Goal: Task Accomplishment & Management: Manage account settings

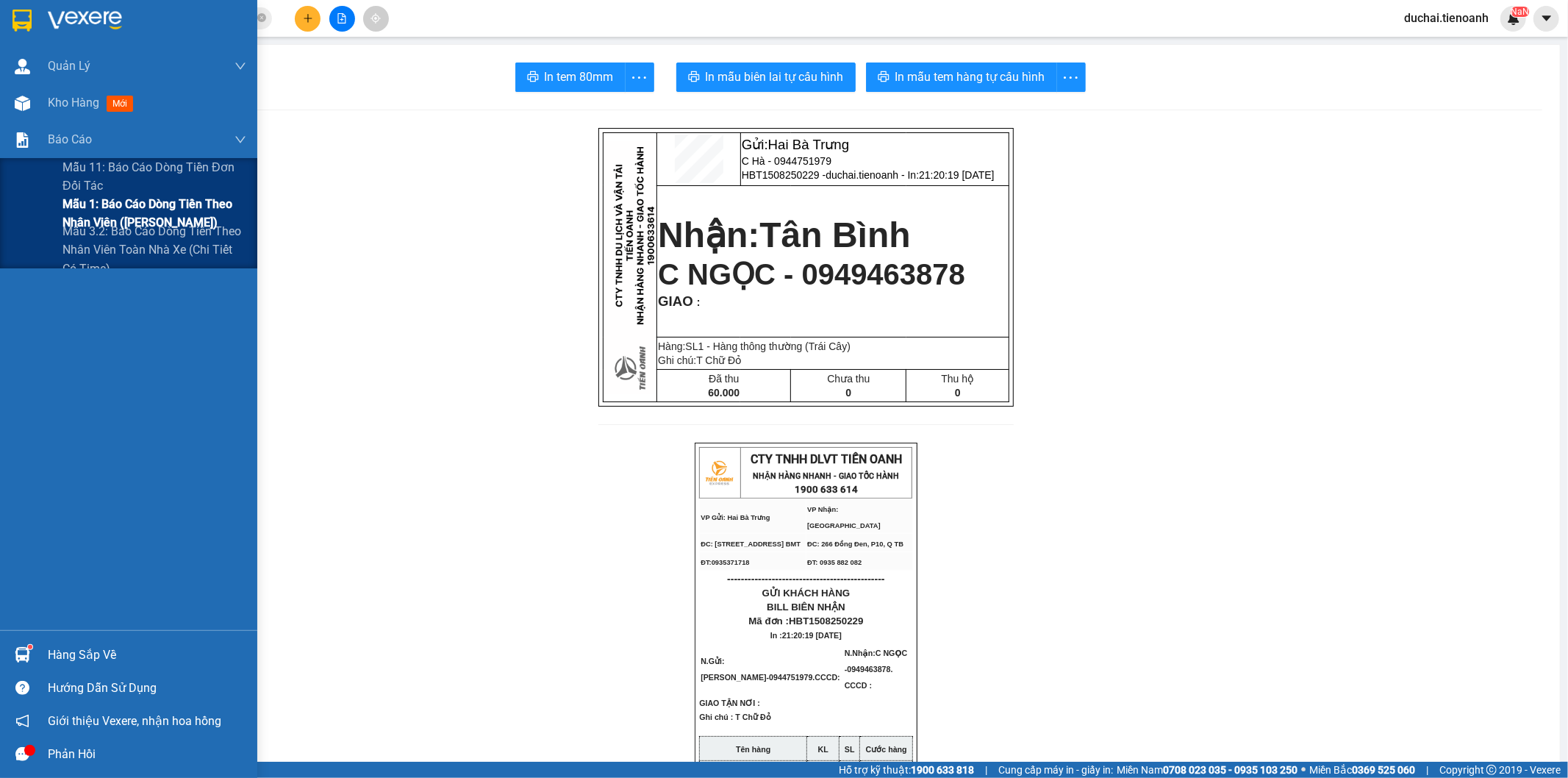
click at [103, 203] on span "Mẫu 1: Báo cáo dòng tiền theo nhân viên (Nhân Viên)" at bounding box center [154, 213] width 183 height 37
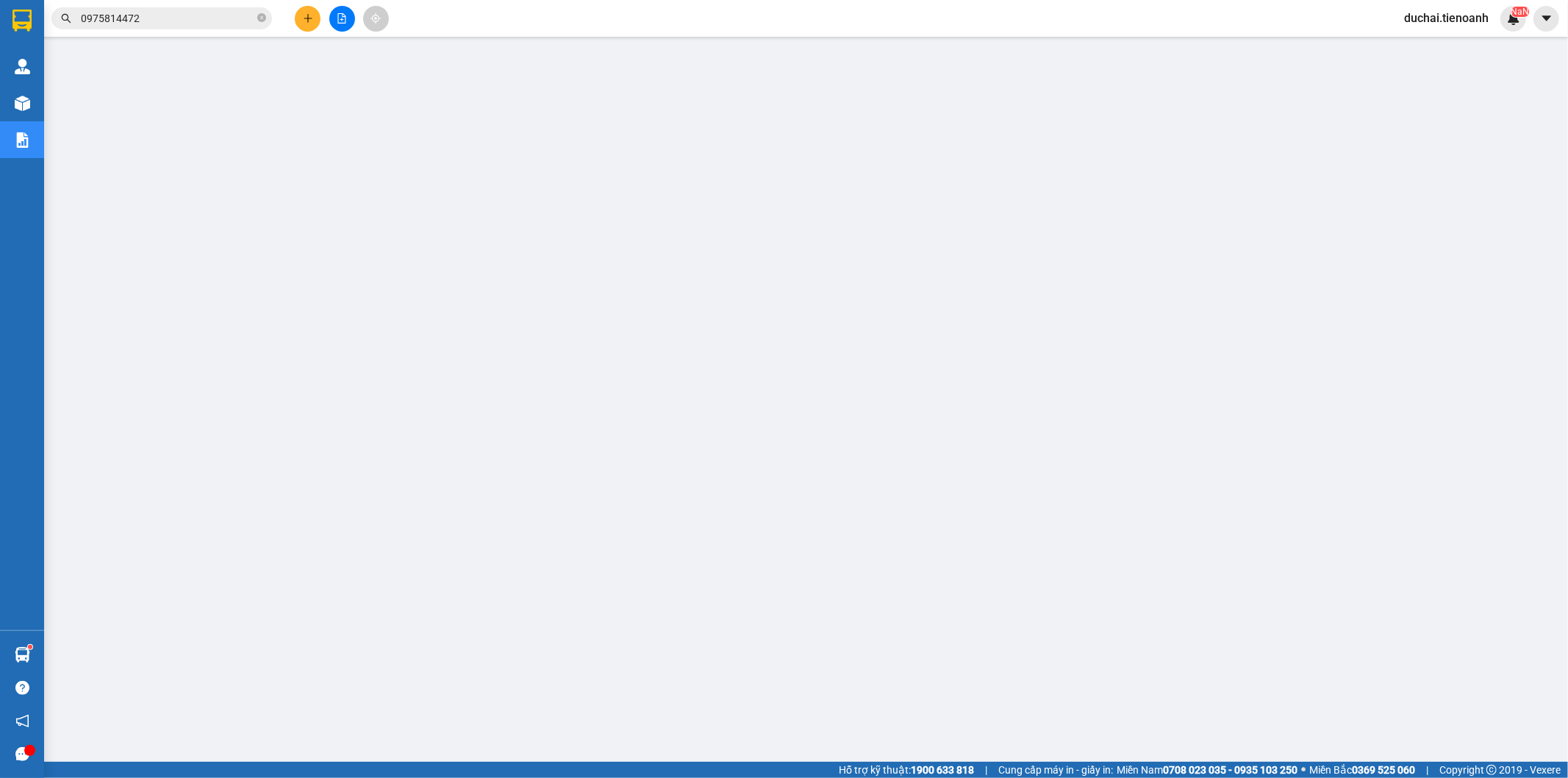
click at [1457, 19] on span "duchai.tienoanh" at bounding box center [1447, 17] width 108 height 18
click at [1428, 47] on span "Đăng xuất" at bounding box center [1454, 45] width 76 height 16
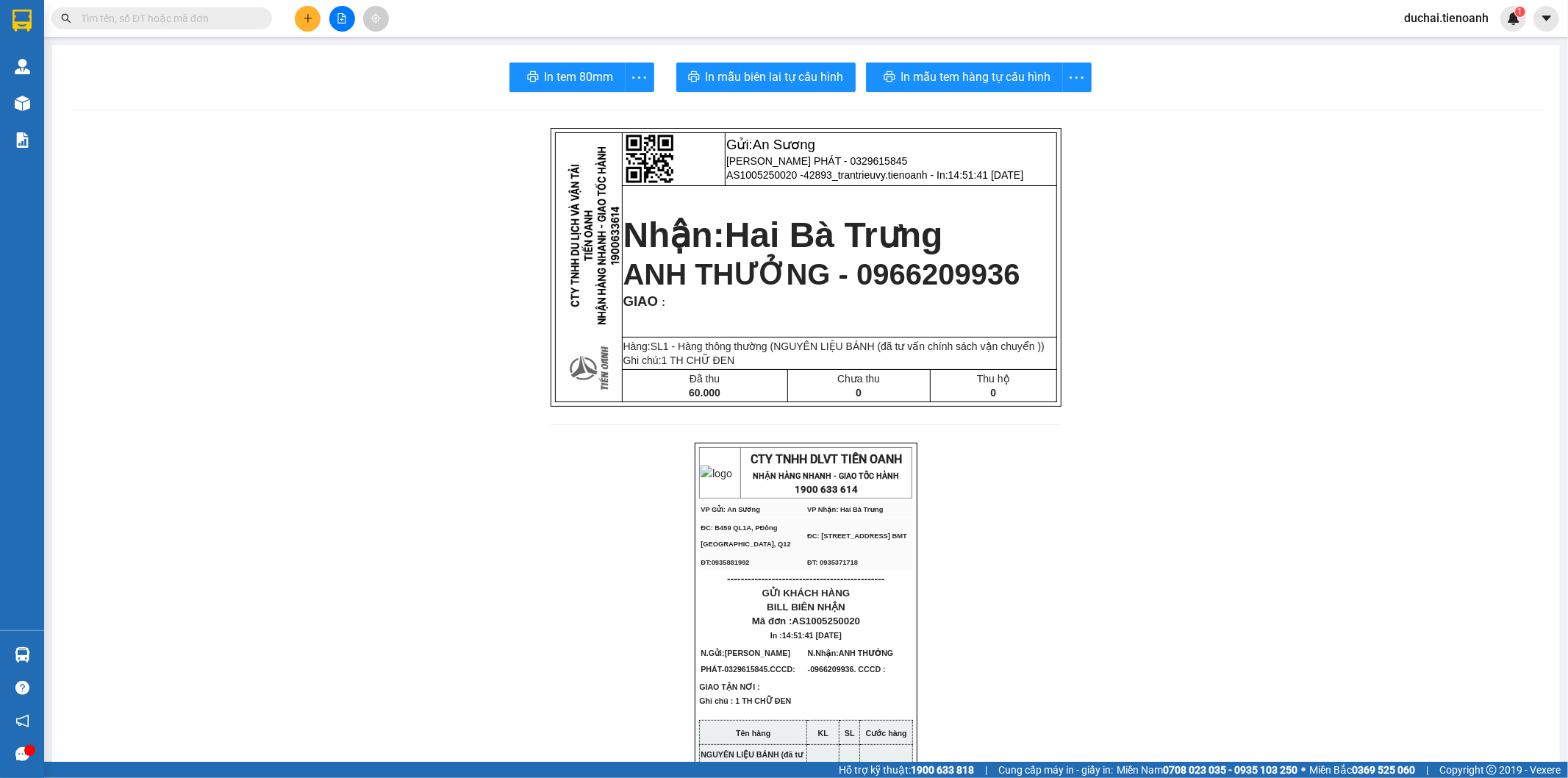
click at [197, 15] on input "text" at bounding box center [167, 18] width 174 height 16
paste input "0902428384"
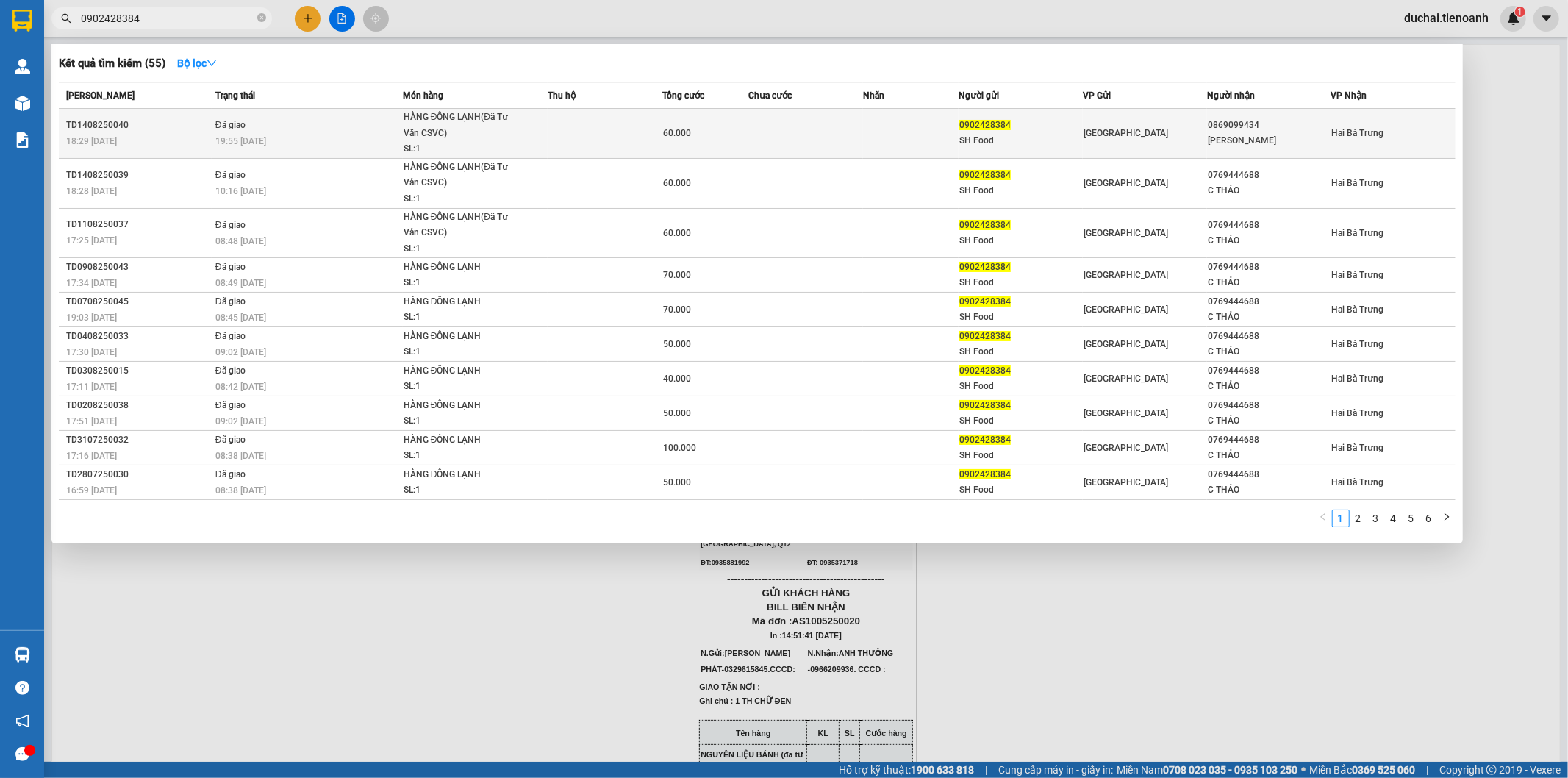
type input "0902428384"
click at [283, 126] on td "Đã giao 19:55 - 15/08" at bounding box center [307, 134] width 191 height 50
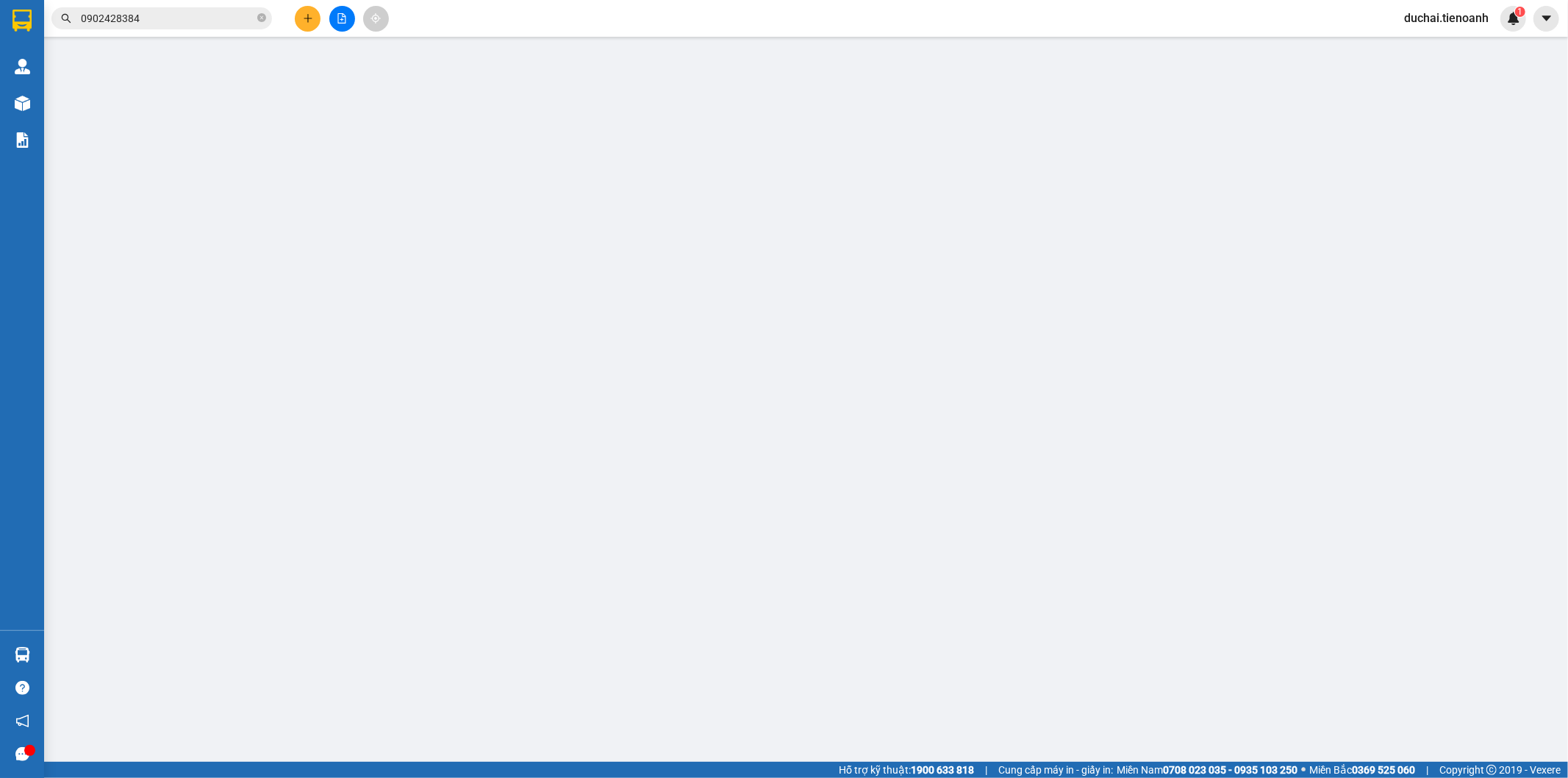
type input "0869099434"
type input "c ngọc"
type input "0902428384"
type input "SH Food"
type input "60.000"
